Goal: Transaction & Acquisition: Purchase product/service

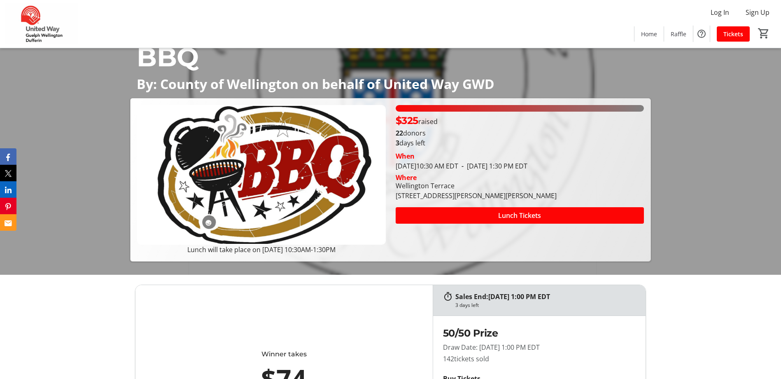
scroll to position [124, 0]
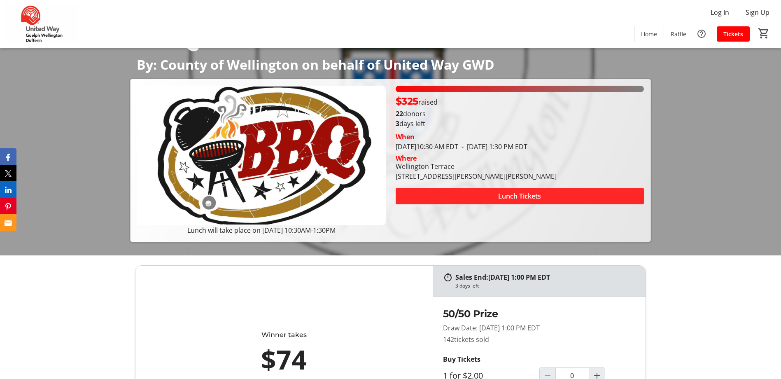
click at [506, 192] on span "Lunch Tickets" at bounding box center [519, 196] width 43 height 10
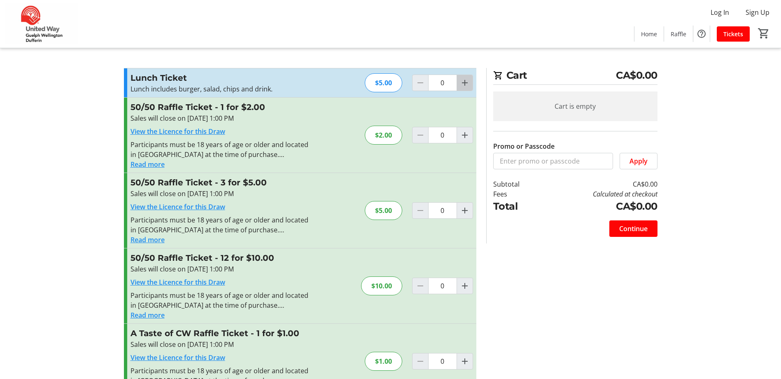
click at [459, 83] on span "Increment by one" at bounding box center [465, 83] width 16 height 16
type input "1"
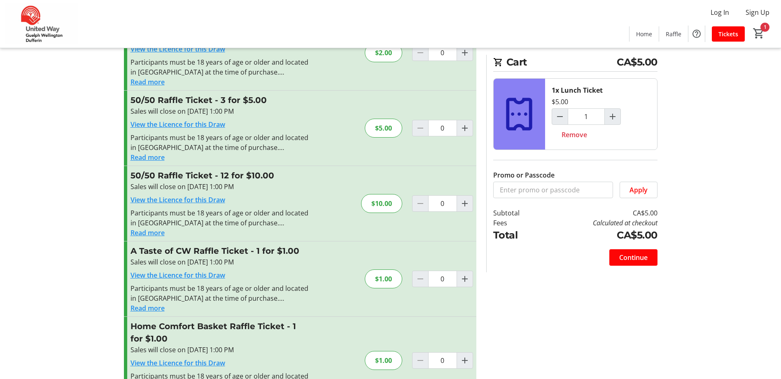
scroll to position [124, 0]
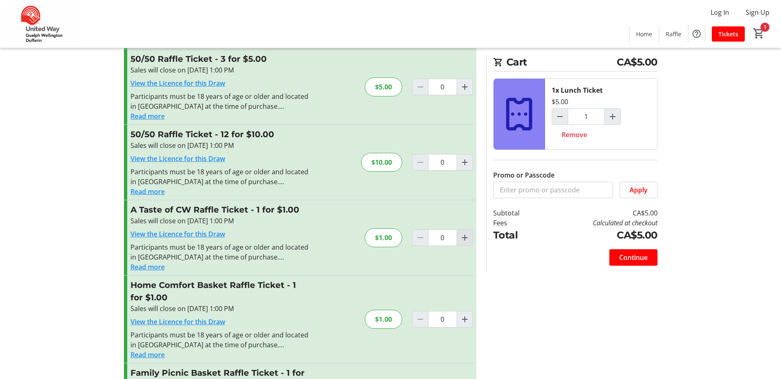
click at [466, 236] on mat-icon "Increment by one" at bounding box center [465, 238] width 10 height 10
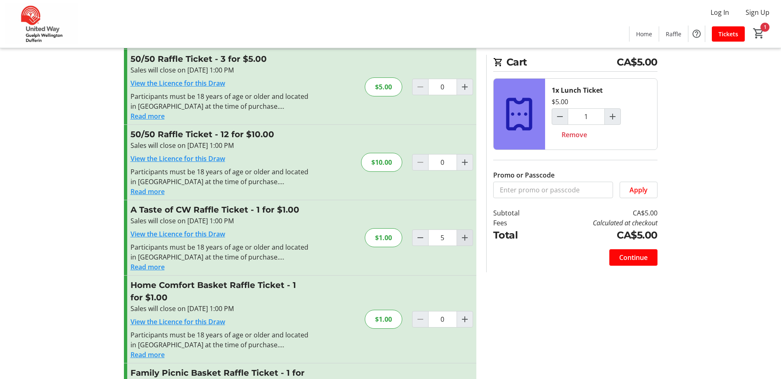
click at [466, 236] on mat-icon "Increment by one" at bounding box center [465, 238] width 10 height 10
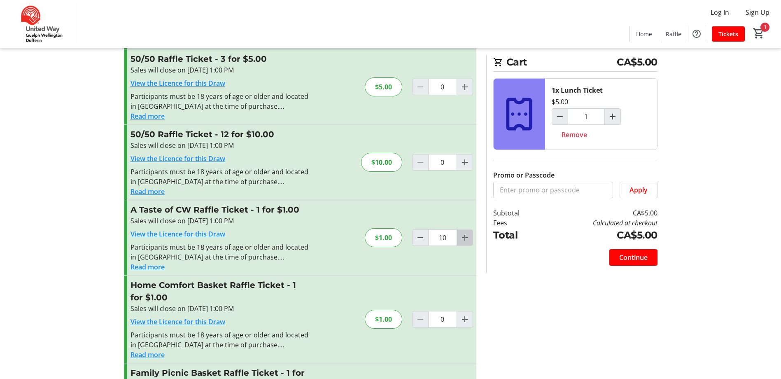
click at [466, 236] on mat-icon "Increment by one" at bounding box center [465, 238] width 10 height 10
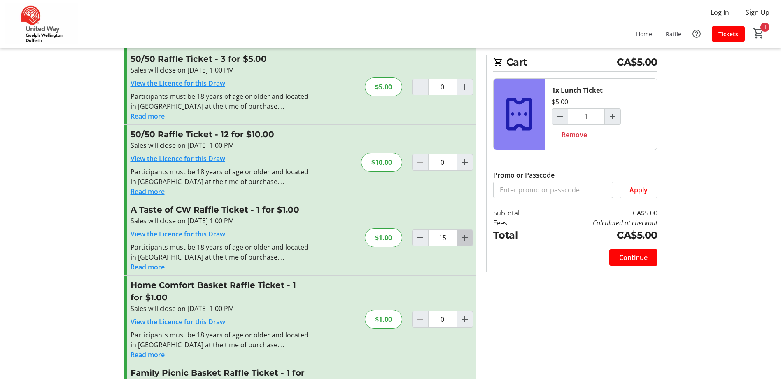
click at [466, 236] on mat-icon "Increment by one" at bounding box center [465, 238] width 10 height 10
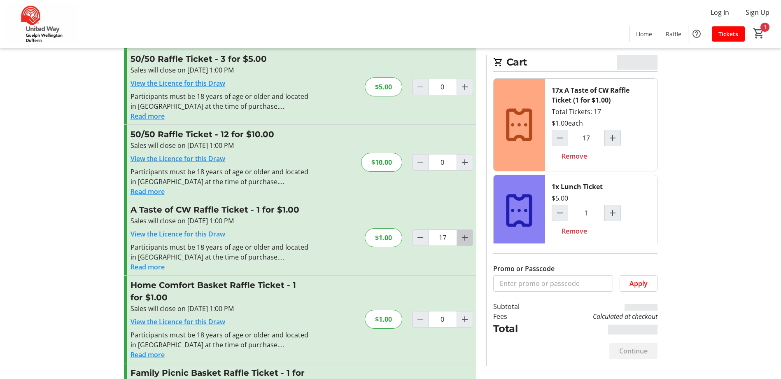
click at [466, 236] on mat-icon "Increment by one" at bounding box center [465, 238] width 10 height 10
type input "20"
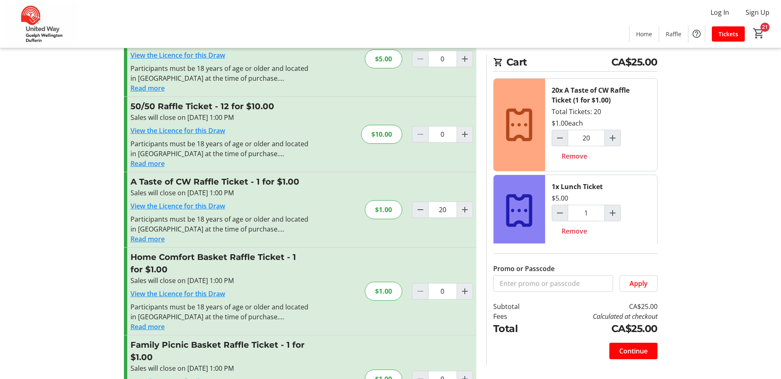
scroll to position [165, 0]
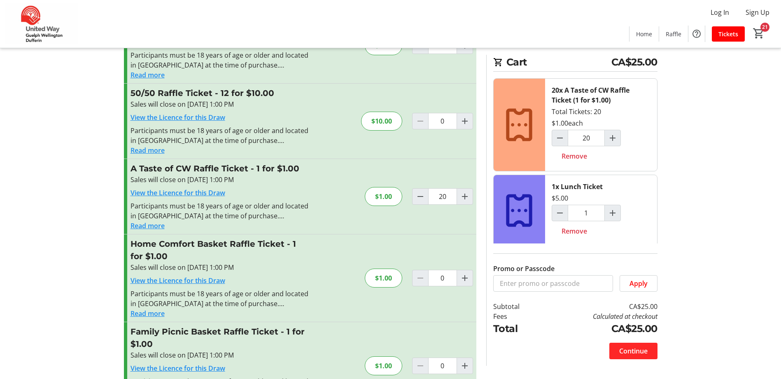
click at [638, 350] on span "Continue" at bounding box center [633, 351] width 28 height 10
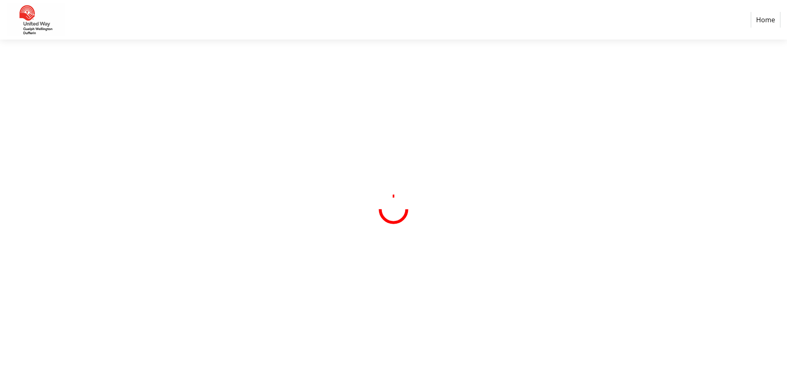
select select "CA"
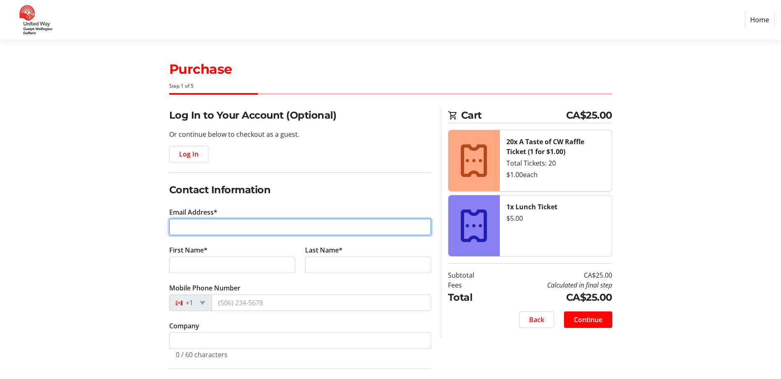
click at [203, 230] on input "Email Address*" at bounding box center [300, 227] width 262 height 16
type input "[EMAIL_ADDRESS][DOMAIN_NAME]"
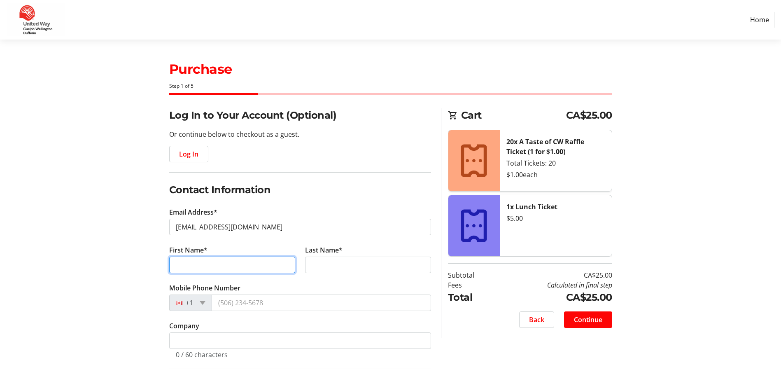
type input "[PERSON_NAME]"
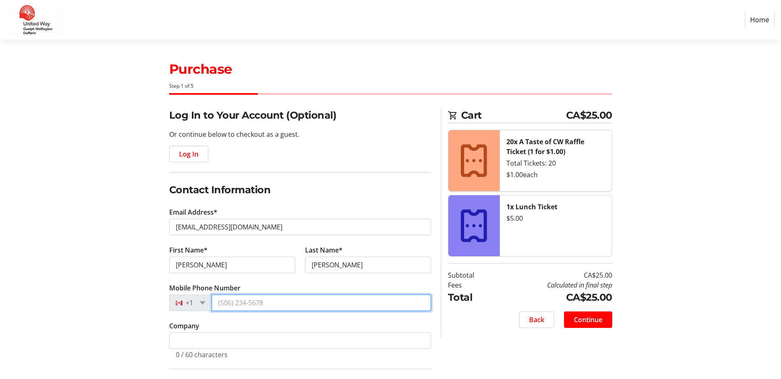
type input "[PHONE_NUMBER]"
type input "County of [GEOGRAPHIC_DATA] - [GEOGRAPHIC_DATA] Home Child Care"
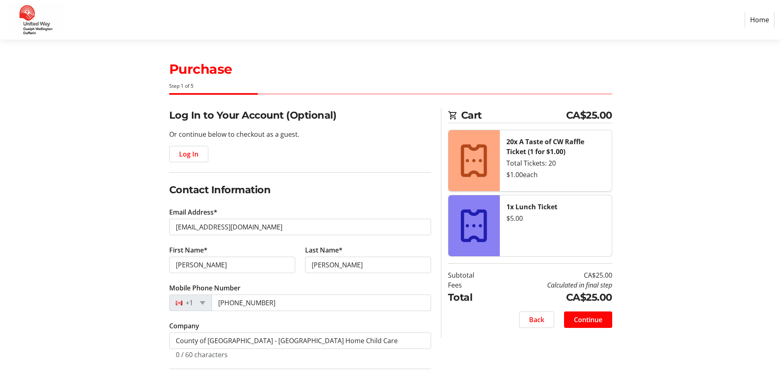
type input "[STREET_ADDRESS]"
type input "Fergus"
select select "ON"
type input "N1M 2W3"
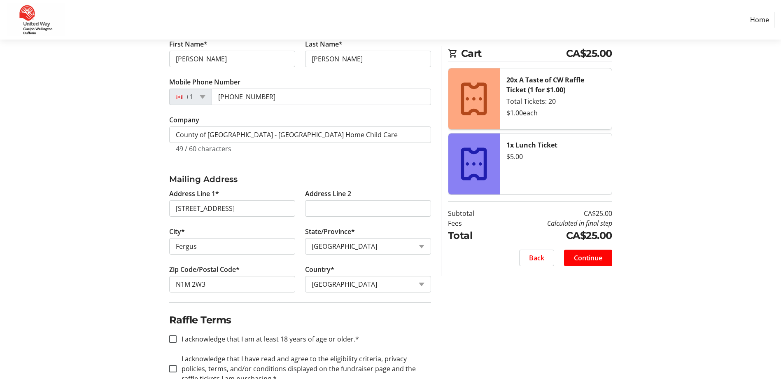
scroll to position [230, 0]
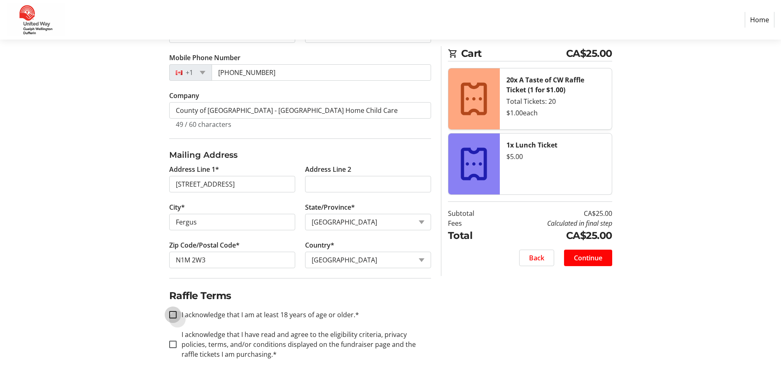
click at [172, 316] on input "I acknowledge that I am at least 18 years of age or older.*" at bounding box center [172, 314] width 7 height 7
checkbox input "true"
click at [174, 344] on input "I acknowledge that I have read and agree to the eligibility criteria, privacy p…" at bounding box center [172, 343] width 7 height 7
checkbox input "true"
click at [583, 254] on span "Continue" at bounding box center [588, 258] width 28 height 10
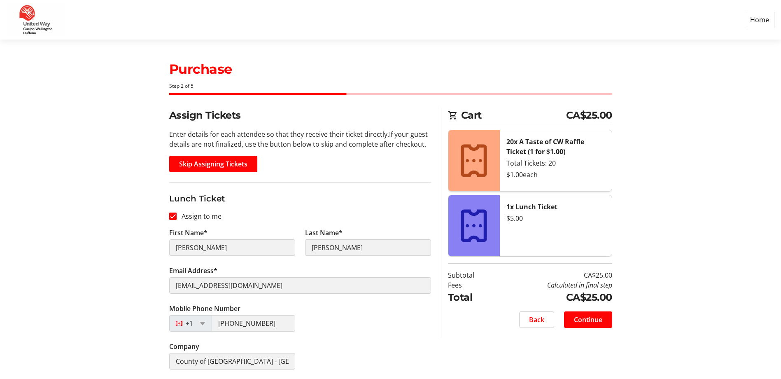
scroll to position [0, 0]
click at [597, 318] on span "Continue" at bounding box center [588, 319] width 28 height 10
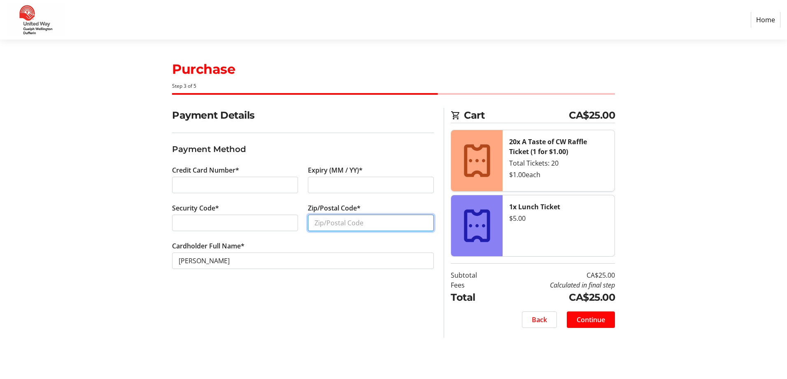
click at [343, 219] on input "Zip/Postal Code*" at bounding box center [371, 222] width 126 height 16
type input "N0B1J0"
click at [587, 320] on span "Continue" at bounding box center [591, 320] width 28 height 10
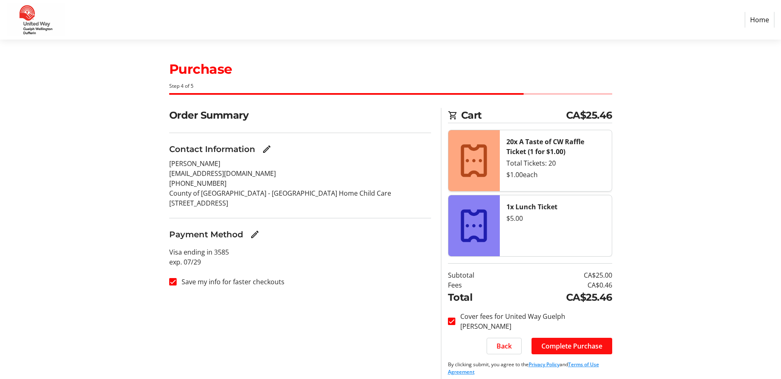
click at [587, 349] on span "Complete Purchase" at bounding box center [571, 346] width 61 height 10
